Goal: Information Seeking & Learning: Learn about a topic

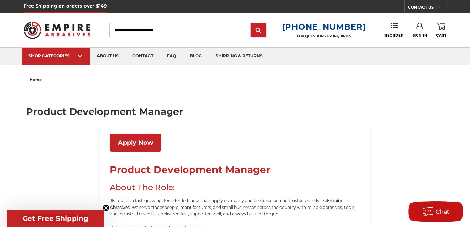
click at [133, 142] on link "Apply Now" at bounding box center [136, 143] width 52 height 18
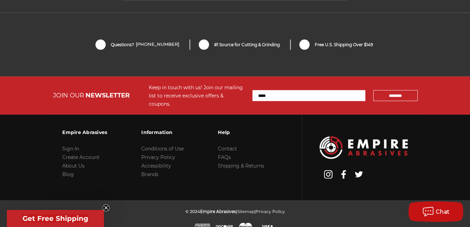
scroll to position [1526, 0]
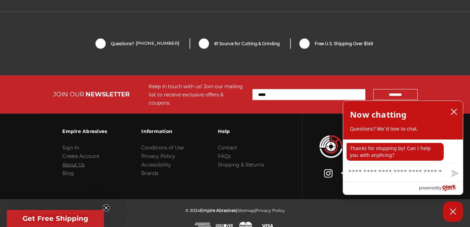
click at [80, 162] on link "About Us" at bounding box center [73, 165] width 22 height 6
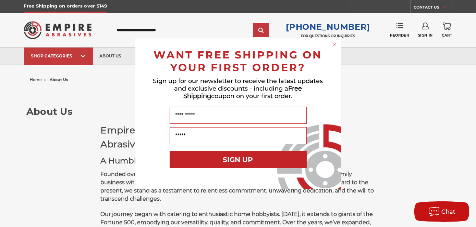
click at [336, 46] on circle "Close dialog" at bounding box center [334, 44] width 7 height 7
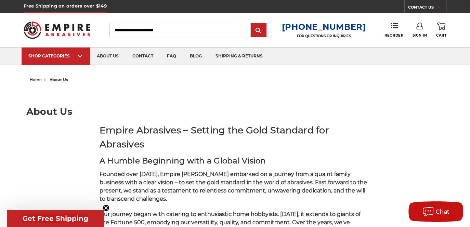
click at [34, 31] on img at bounding box center [57, 30] width 67 height 26
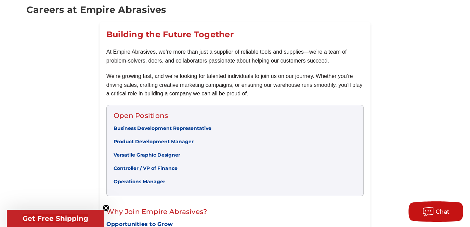
scroll to position [103, 0]
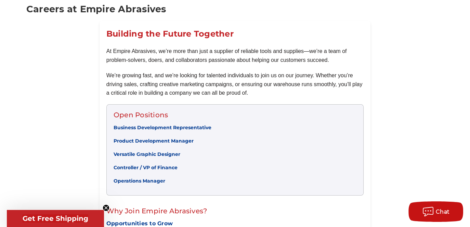
click at [146, 140] on link "Product Development Manager" at bounding box center [154, 141] width 80 height 6
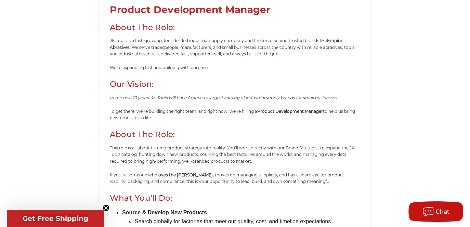
scroll to position [205, 0]
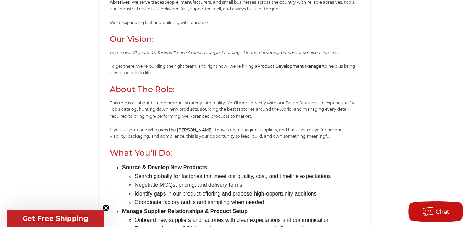
click at [154, 52] on icon "In the next 10 years, JK Tools will have America’s largest catalog of industria…" at bounding box center [224, 52] width 228 height 5
drag, startPoint x: 154, startPoint y: 52, endPoint x: 162, endPoint y: 52, distance: 7.5
click at [162, 52] on icon "In the next 10 years, JK Tools will have America’s largest catalog of industria…" at bounding box center [224, 52] width 228 height 5
drag, startPoint x: 162, startPoint y: 52, endPoint x: 155, endPoint y: 52, distance: 6.5
click at [155, 52] on icon "In the next 10 years, JK Tools will have America’s largest catalog of industria…" at bounding box center [224, 52] width 228 height 5
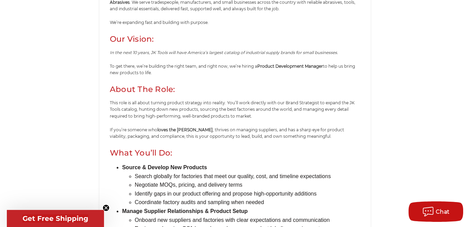
click at [153, 52] on icon "In the next 10 years, JK Tools will have America’s largest catalog of industria…" at bounding box center [224, 52] width 228 height 5
drag, startPoint x: 151, startPoint y: 52, endPoint x: 174, endPoint y: 52, distance: 22.3
click at [174, 52] on icon "In the next 10 years, JK Tools will have America’s largest catalog of industria…" at bounding box center [224, 52] width 228 height 5
copy icon "JK Tools wi"
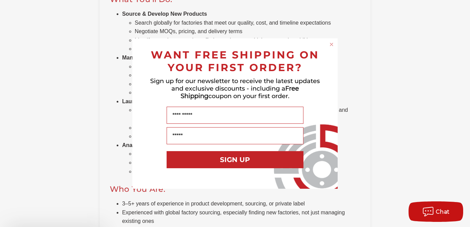
scroll to position [445, 0]
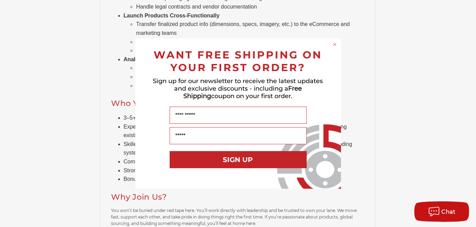
click at [335, 44] on circle "Close dialog" at bounding box center [334, 44] width 7 height 7
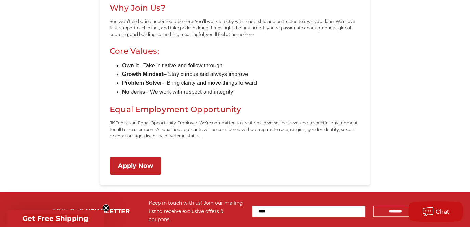
scroll to position [651, 0]
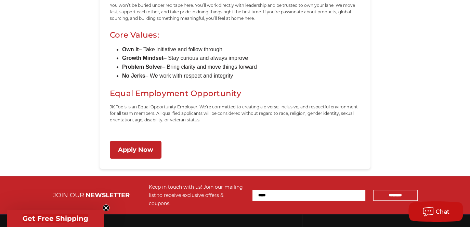
click at [136, 151] on link "Apply Now" at bounding box center [136, 150] width 52 height 18
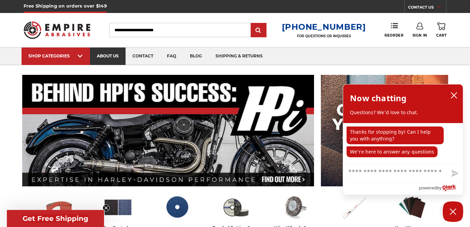
click at [105, 54] on link "about us" at bounding box center [108, 56] width 36 height 17
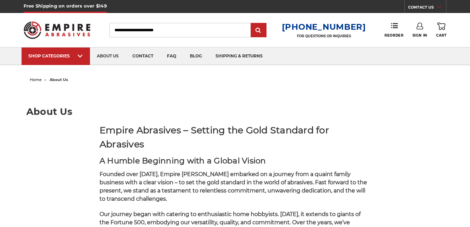
click at [70, 55] on div "SHOP CATEGORIES" at bounding box center [55, 55] width 55 height 5
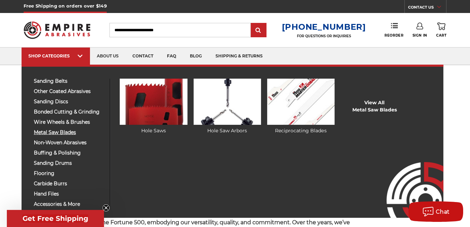
click at [62, 131] on span "metal saw blades" at bounding box center [69, 132] width 71 height 5
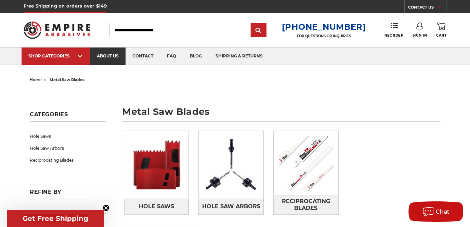
click at [104, 54] on link "about us" at bounding box center [108, 56] width 36 height 17
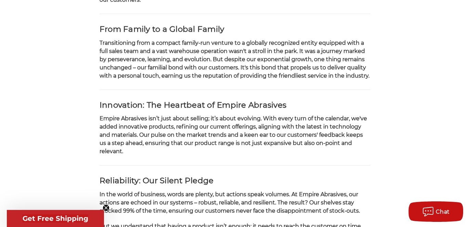
scroll to position [240, 0]
click at [155, 121] on span "Empire Abrasives isn’t just about selling; it’s about evolving. With every turn…" at bounding box center [234, 134] width 268 height 39
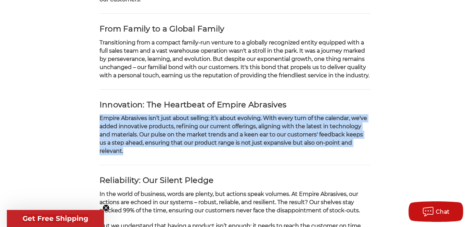
click at [155, 121] on span "Empire Abrasives isn’t just about selling; it’s about evolving. With every turn…" at bounding box center [234, 134] width 268 height 39
drag, startPoint x: 155, startPoint y: 121, endPoint x: 130, endPoint y: 134, distance: 28.2
click at [130, 134] on span "Empire Abrasives isn’t just about selling; it’s about evolving. With every turn…" at bounding box center [234, 134] width 268 height 39
click at [125, 125] on span "Empire Abrasives isn’t just about selling; it’s about evolving. With every turn…" at bounding box center [234, 134] width 268 height 39
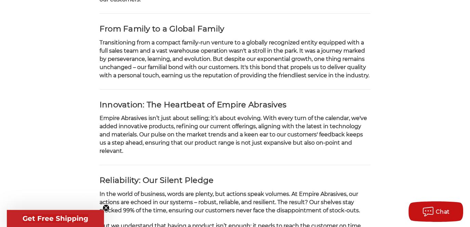
scroll to position [0, 0]
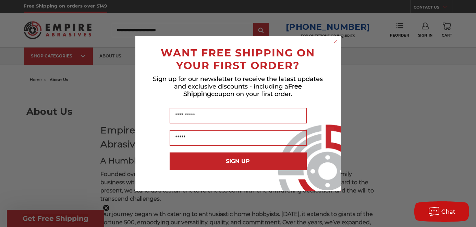
click at [335, 40] on circle "Close dialog" at bounding box center [335, 41] width 7 height 7
